Goal: Check status: Check status

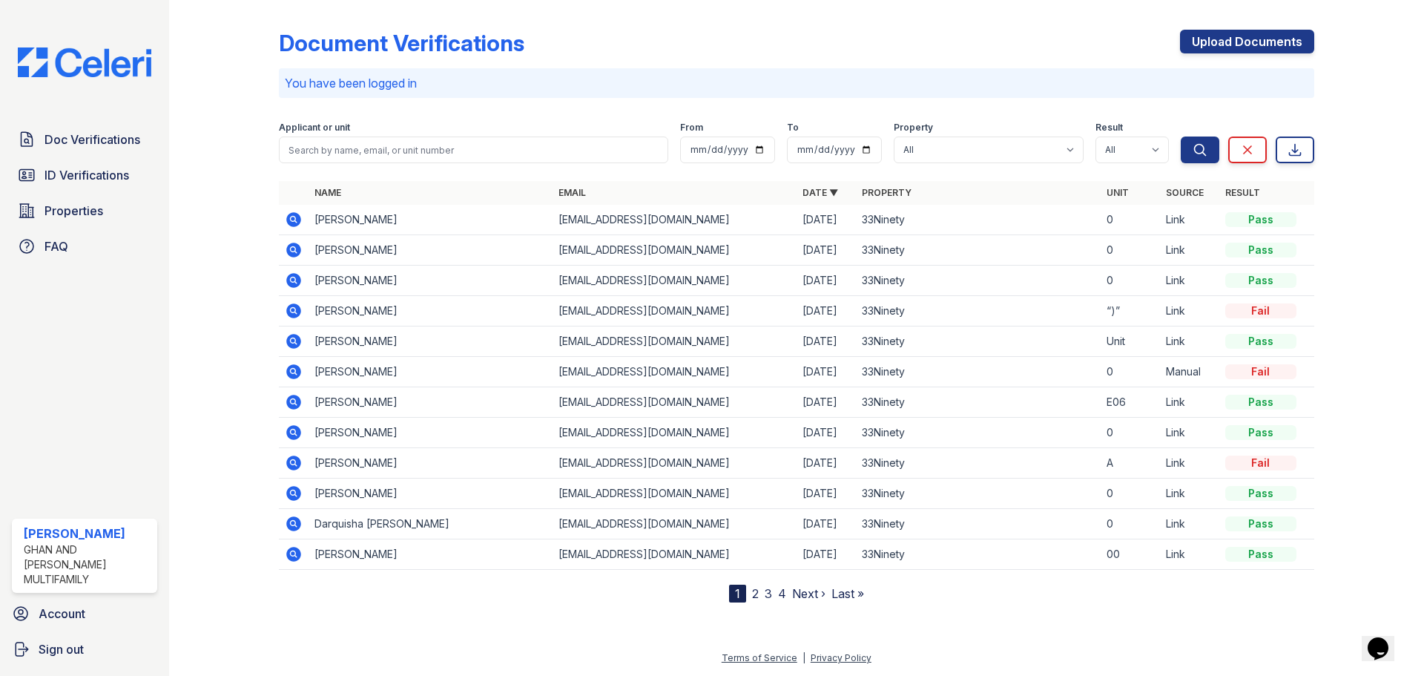
drag, startPoint x: 82, startPoint y: 150, endPoint x: 560, endPoint y: 1, distance: 500.3
click at [82, 150] on link "Doc Verifications" at bounding box center [84, 140] width 145 height 30
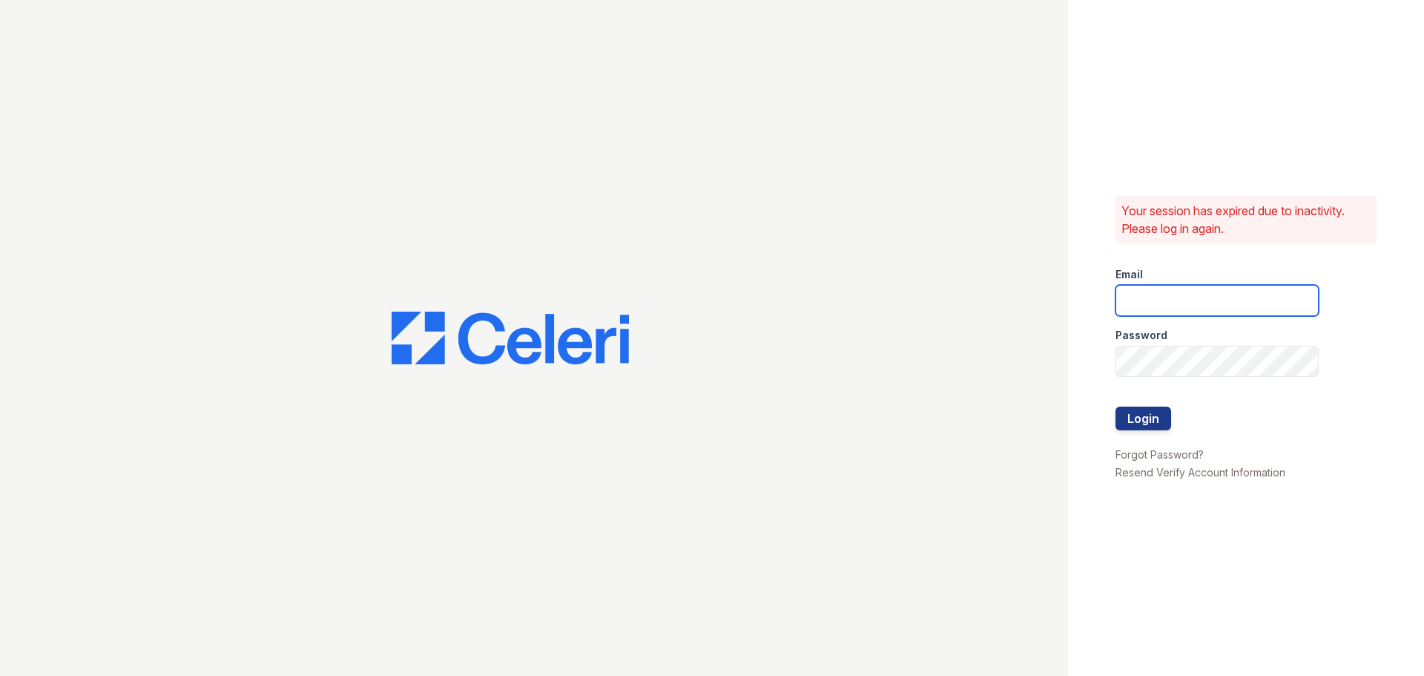
type input "33ninety.leasing2@ghancooper.com"
click at [1148, 417] on button "Login" at bounding box center [1143, 418] width 56 height 24
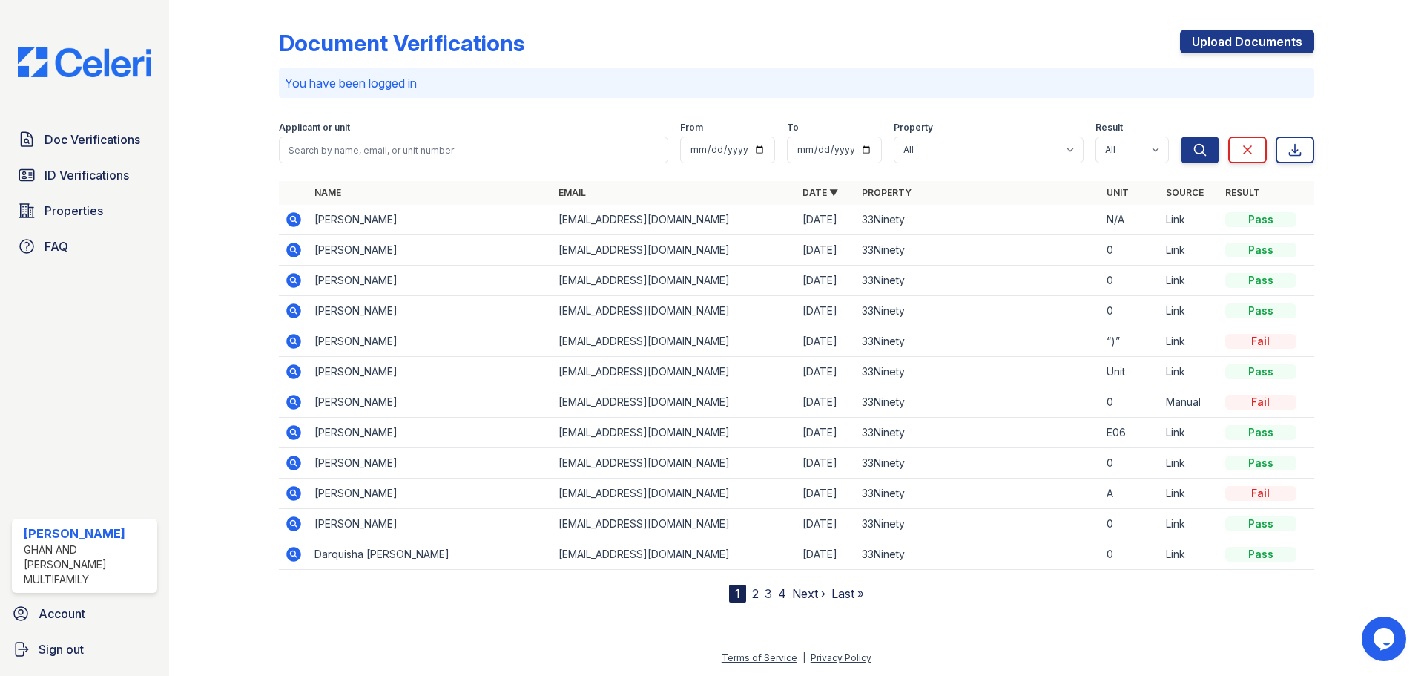
drag, startPoint x: 296, startPoint y: 251, endPoint x: 477, endPoint y: 253, distance: 181.0
click at [296, 250] on icon at bounding box center [293, 250] width 15 height 15
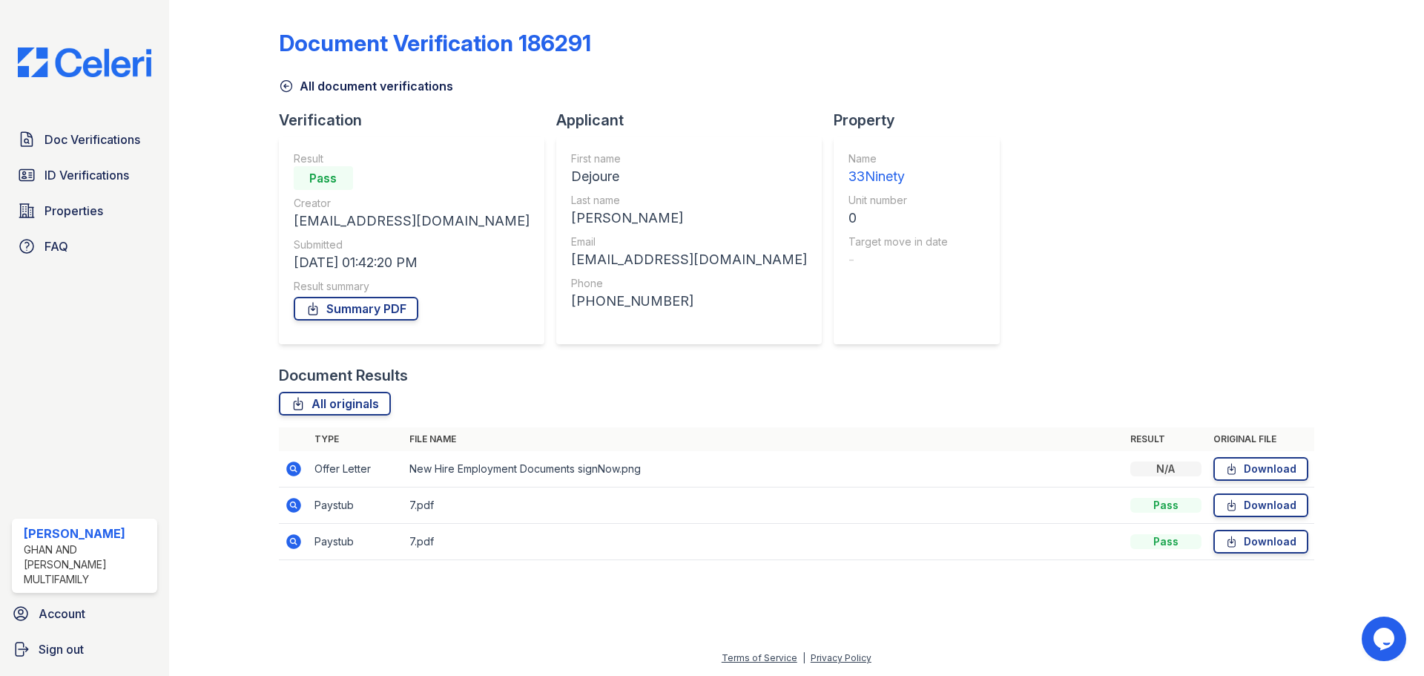
click at [292, 544] on icon at bounding box center [293, 541] width 15 height 15
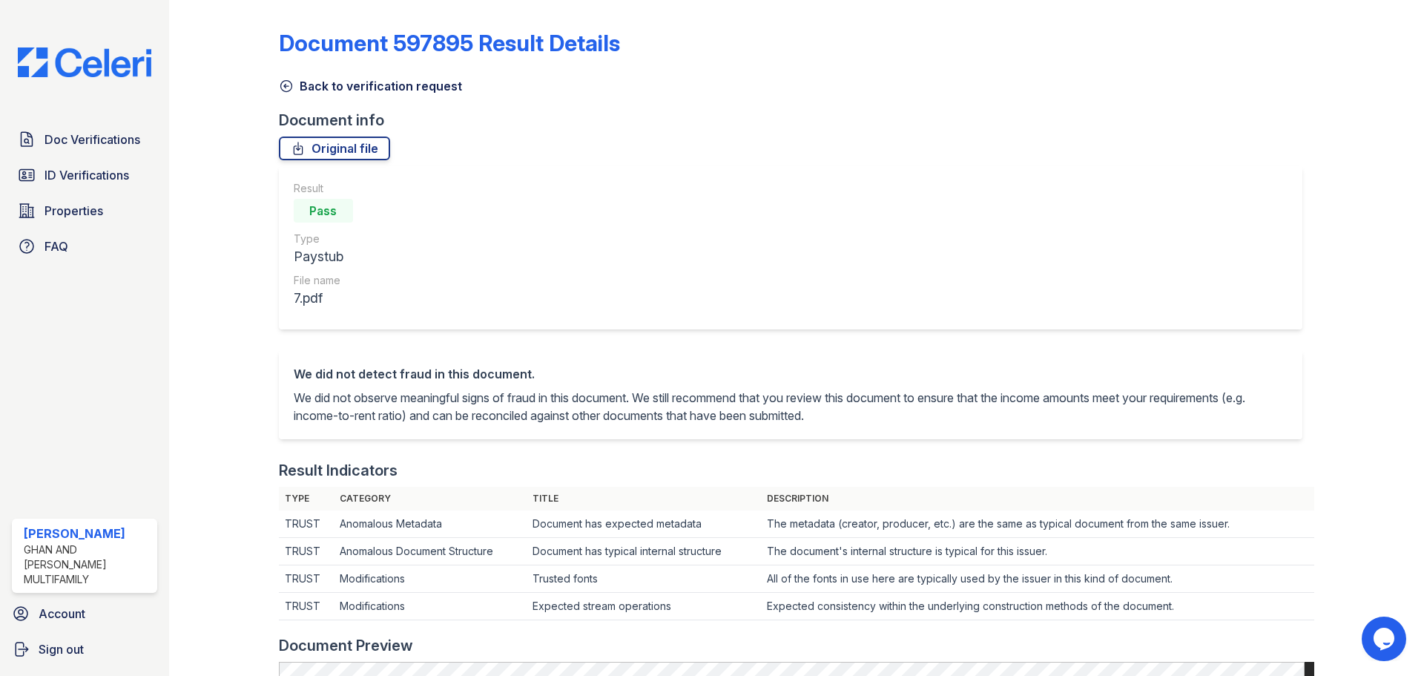
click at [291, 90] on icon at bounding box center [286, 86] width 15 height 15
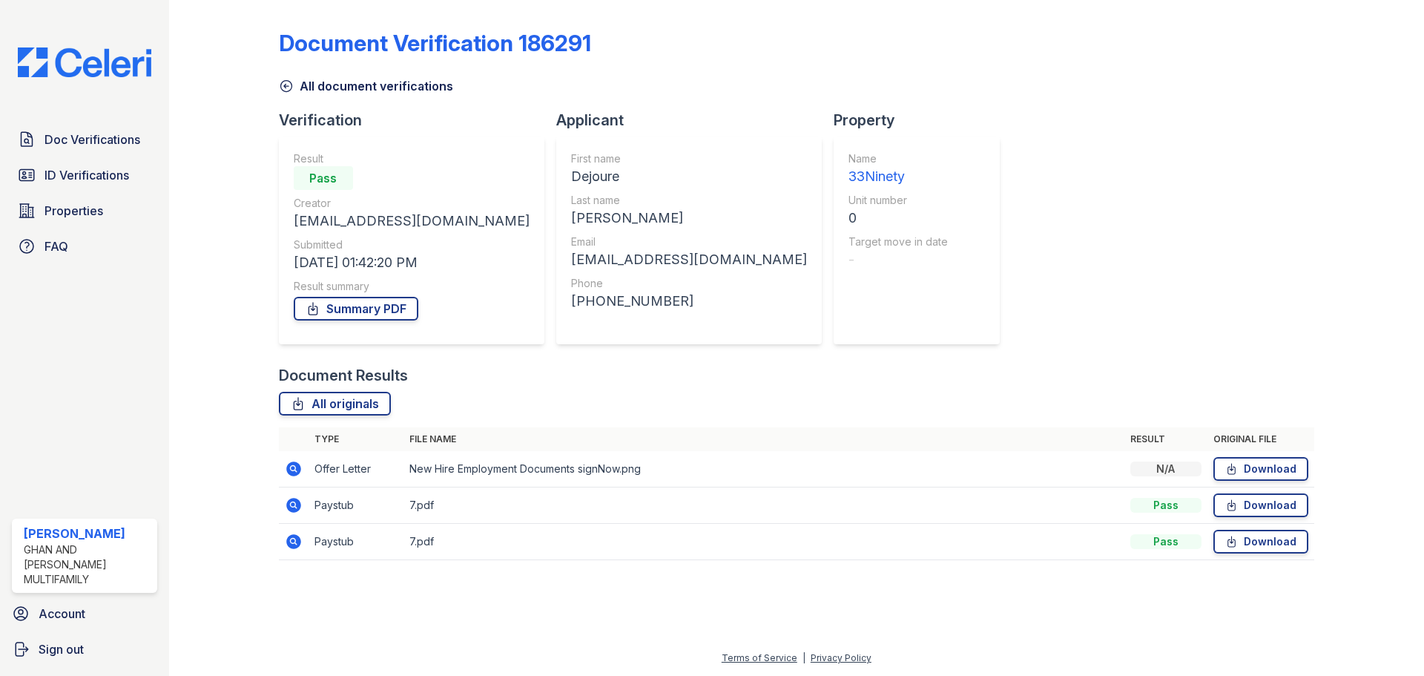
click at [294, 469] on icon at bounding box center [293, 468] width 4 height 4
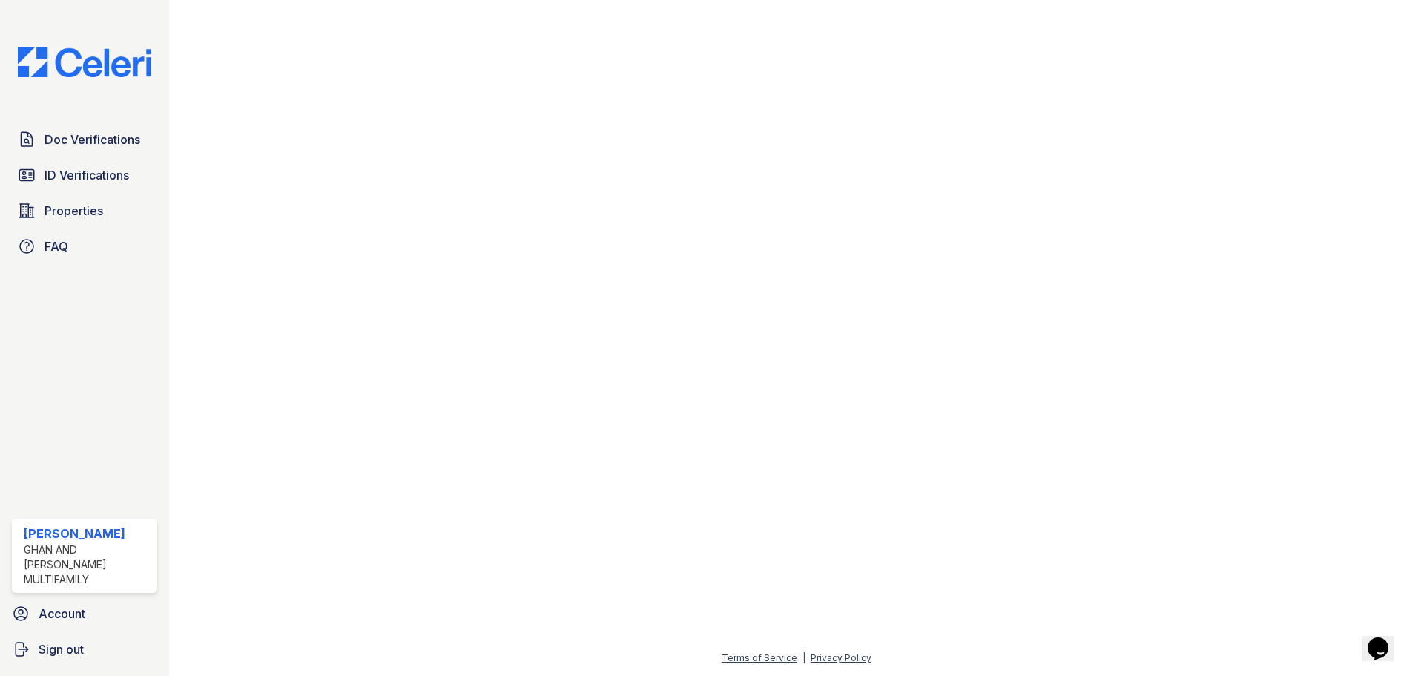
scroll to position [24, 0]
